Goal: Understand process/instructions: Learn about a topic

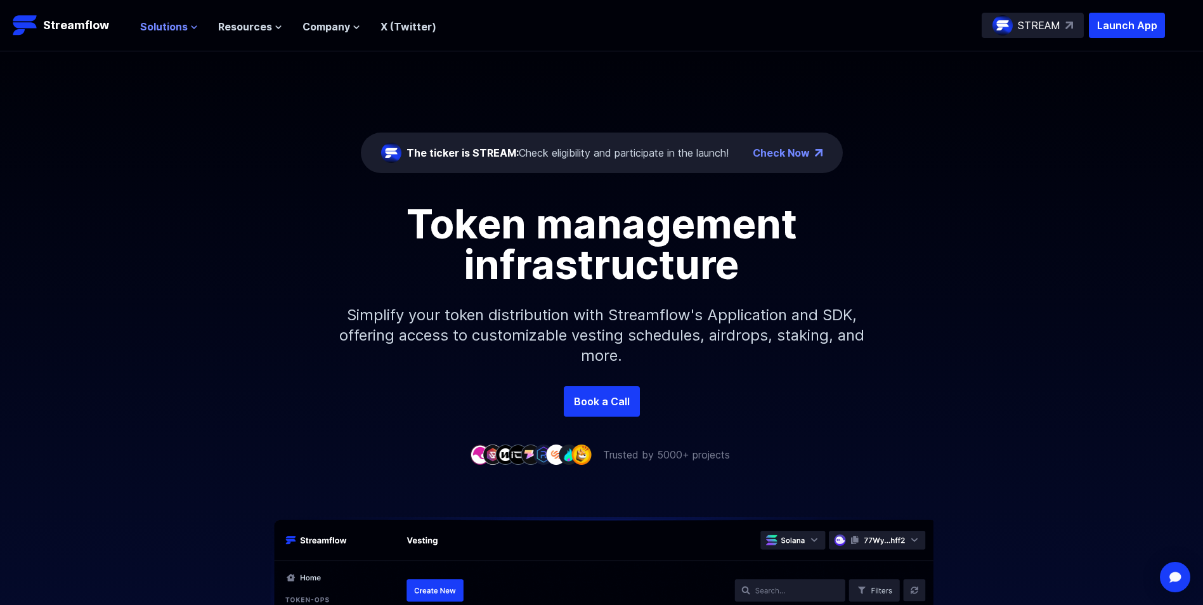
click at [165, 30] on span "Solutions" at bounding box center [164, 26] width 48 height 15
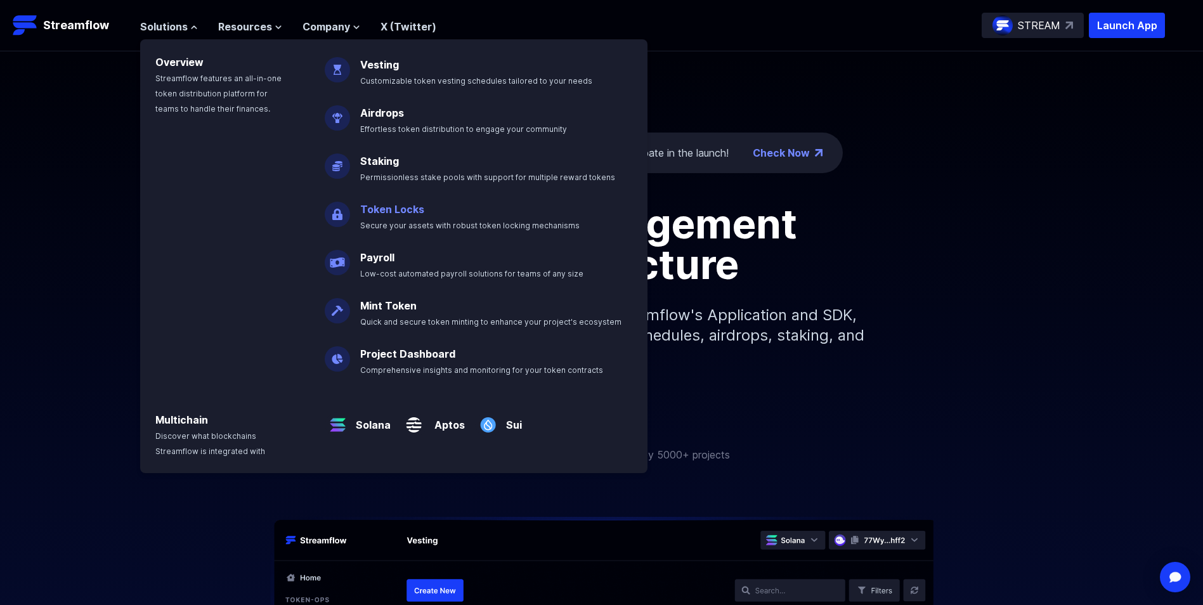
click at [396, 211] on link "Token Locks" at bounding box center [392, 209] width 64 height 13
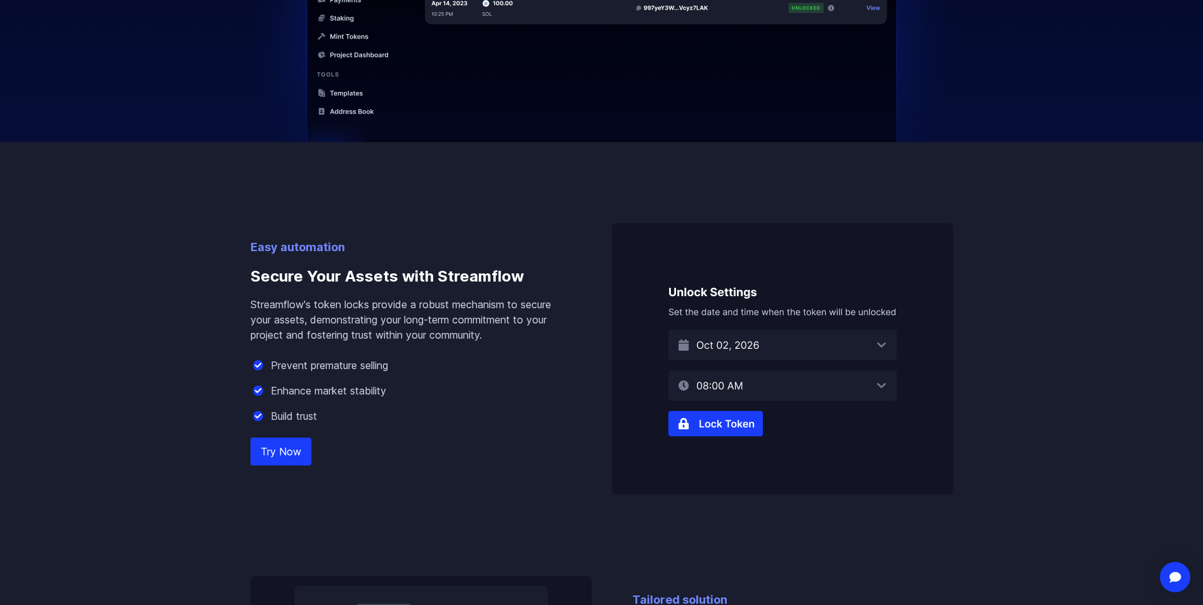
scroll to position [634, 0]
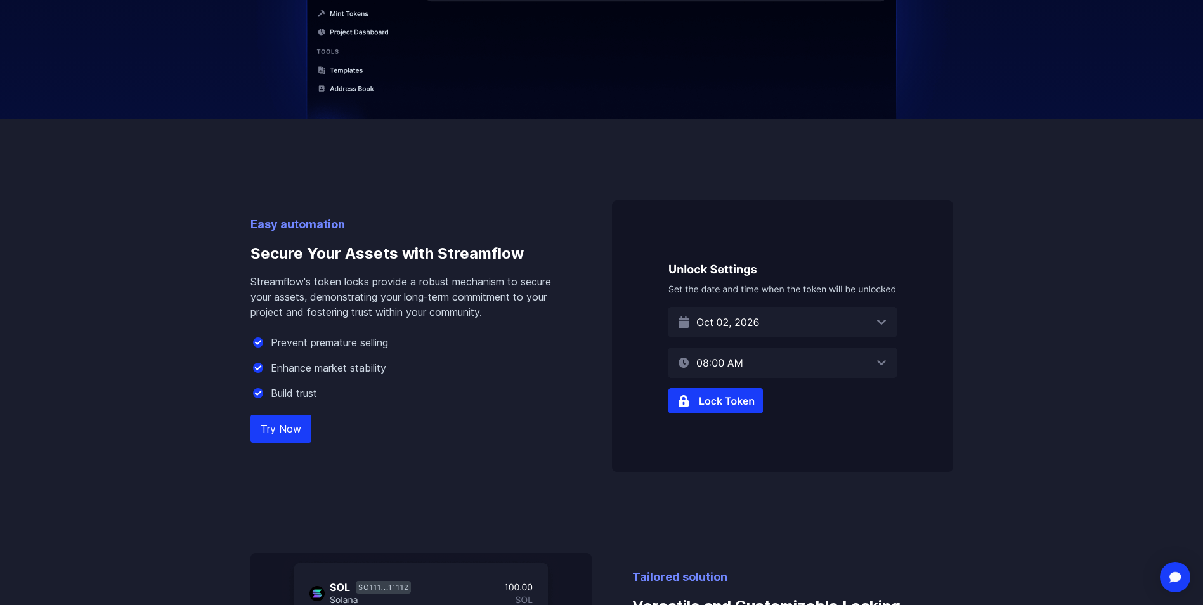
click at [810, 325] on img at bounding box center [782, 335] width 341 height 271
click at [878, 325] on img at bounding box center [782, 335] width 341 height 271
click at [288, 430] on link "Try Now" at bounding box center [280, 429] width 61 height 28
